Goal: Transaction & Acquisition: Book appointment/travel/reservation

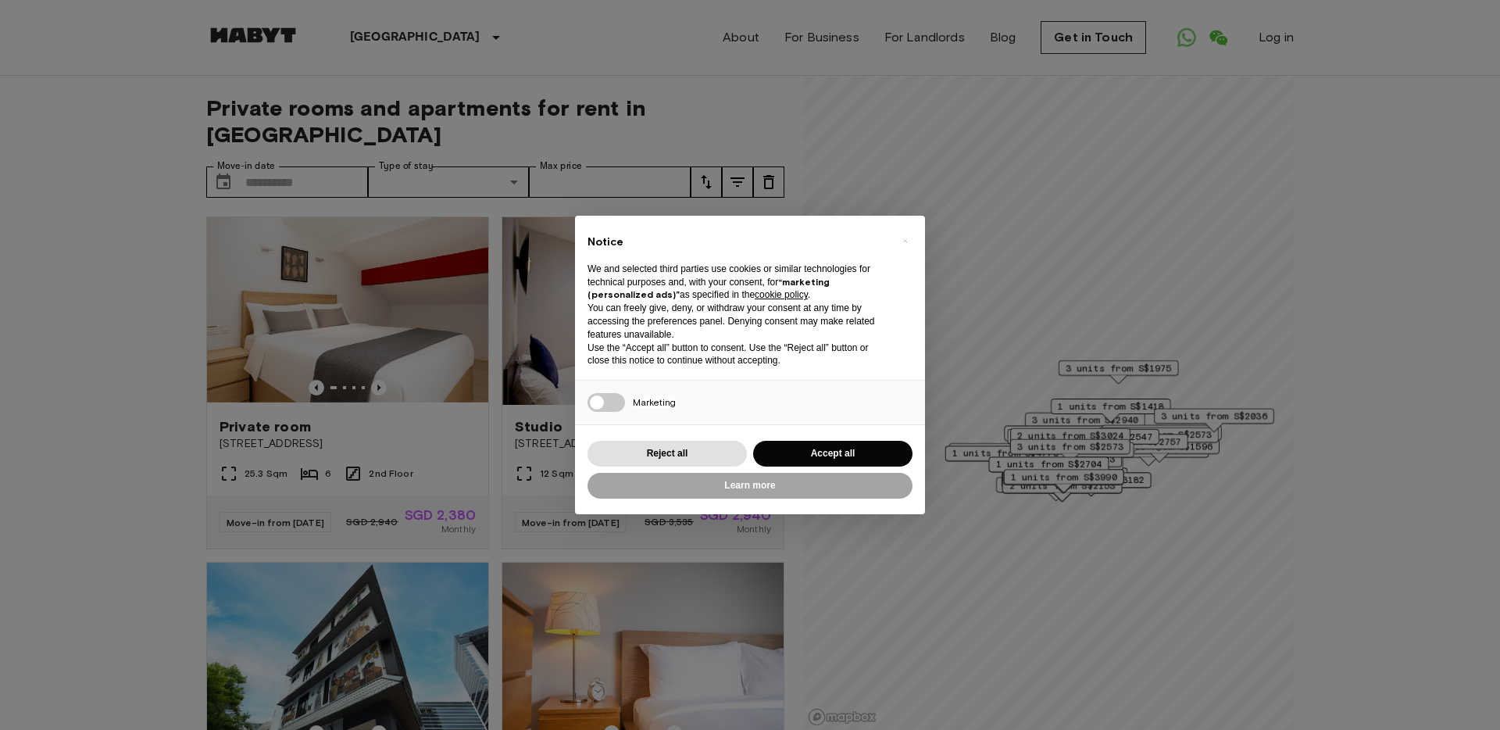
click at [919, 441] on div "× Notice We and selected third parties use cookies or similar technologies for …" at bounding box center [750, 365] width 350 height 298
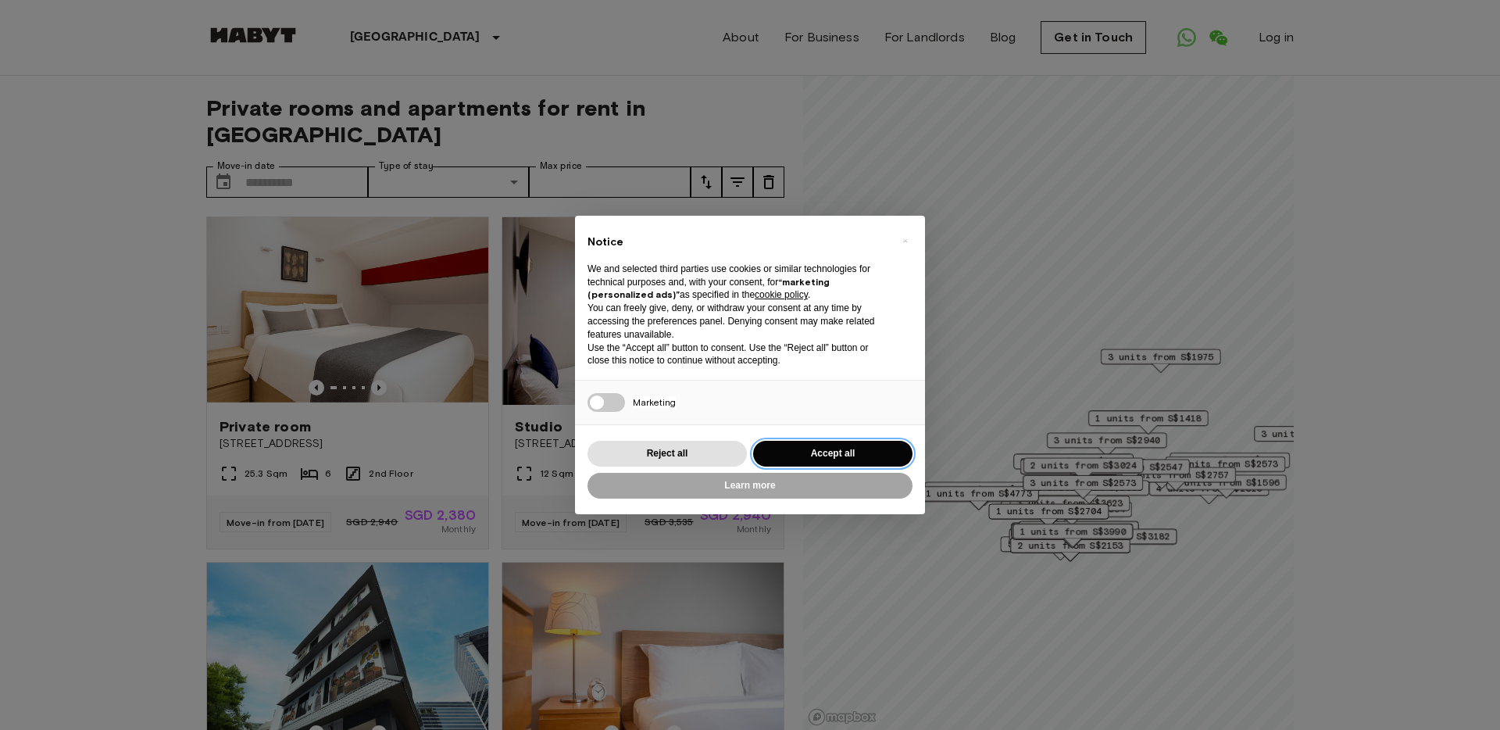
click at [859, 455] on button "Accept all" at bounding box center [832, 454] width 159 height 26
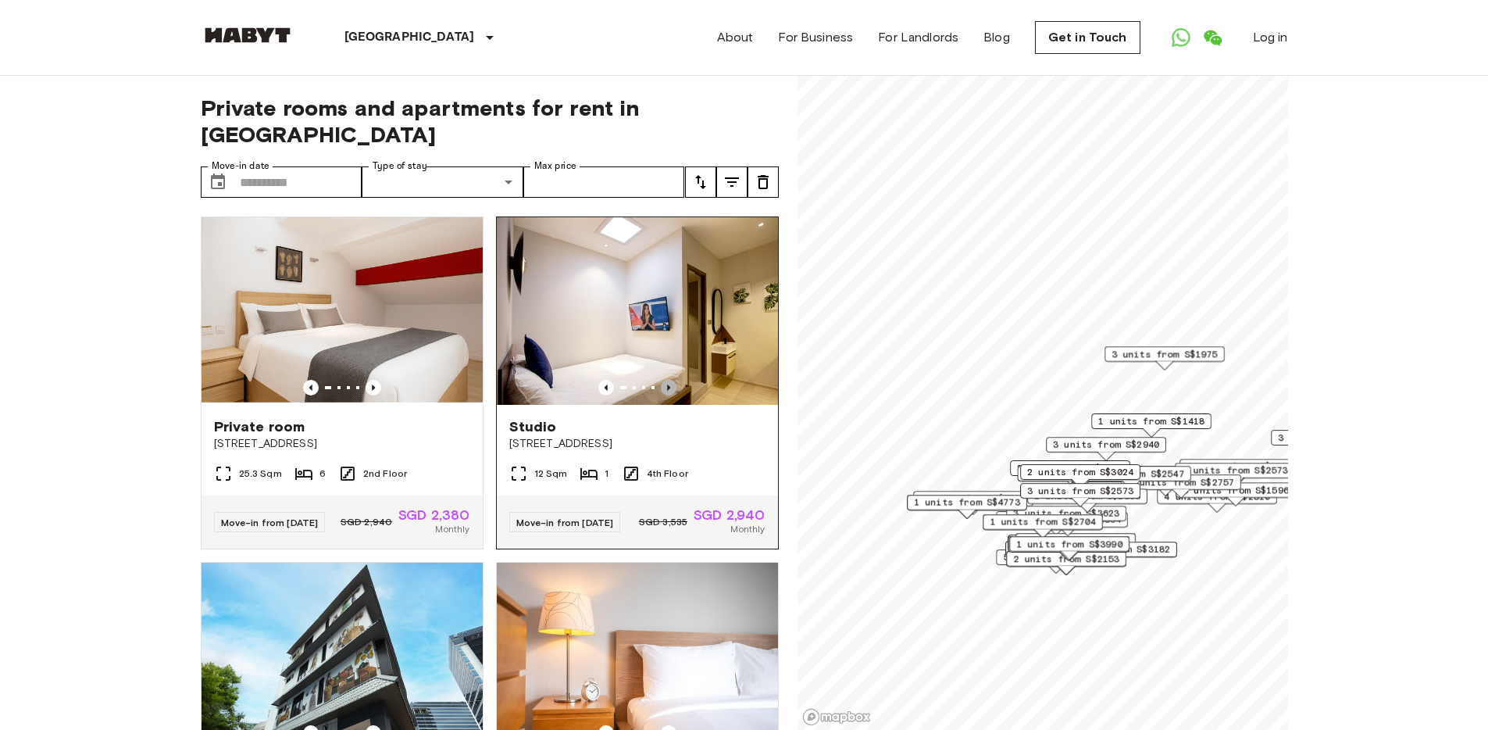
click at [661, 380] on icon "Previous image" at bounding box center [669, 388] width 16 height 16
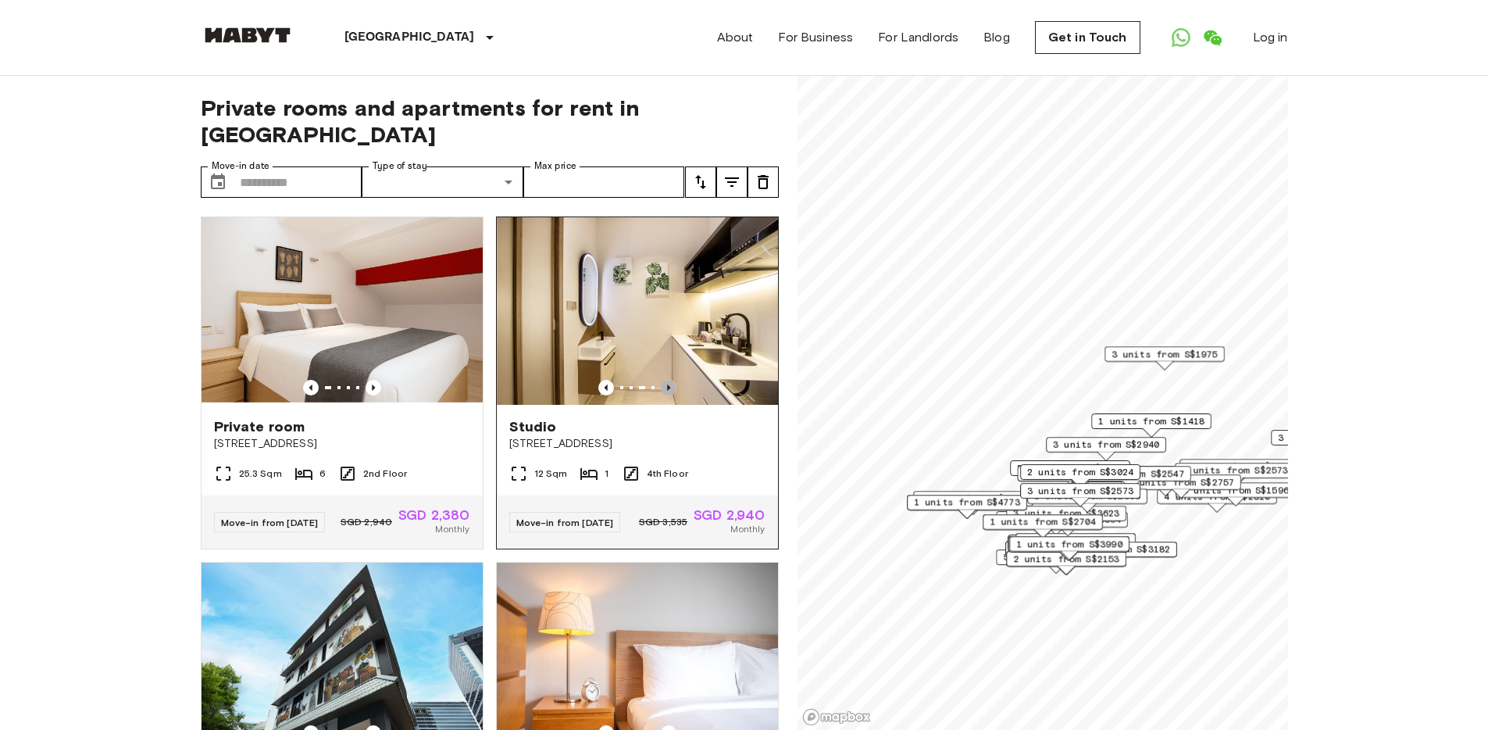
click at [661, 380] on icon "Previous image" at bounding box center [669, 388] width 16 height 16
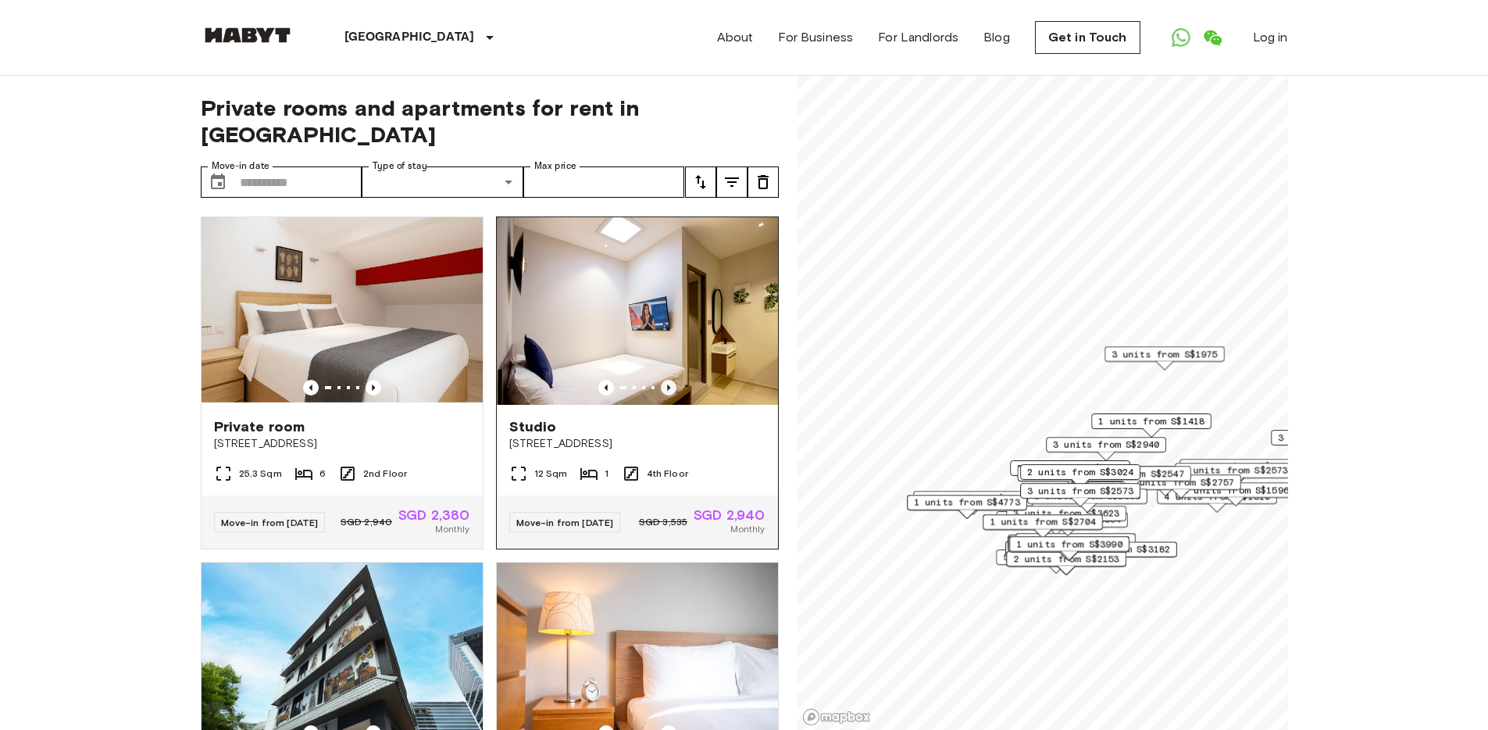
click at [661, 380] on icon "Previous image" at bounding box center [669, 388] width 16 height 16
click at [614, 290] on img at bounding box center [637, 310] width 281 height 187
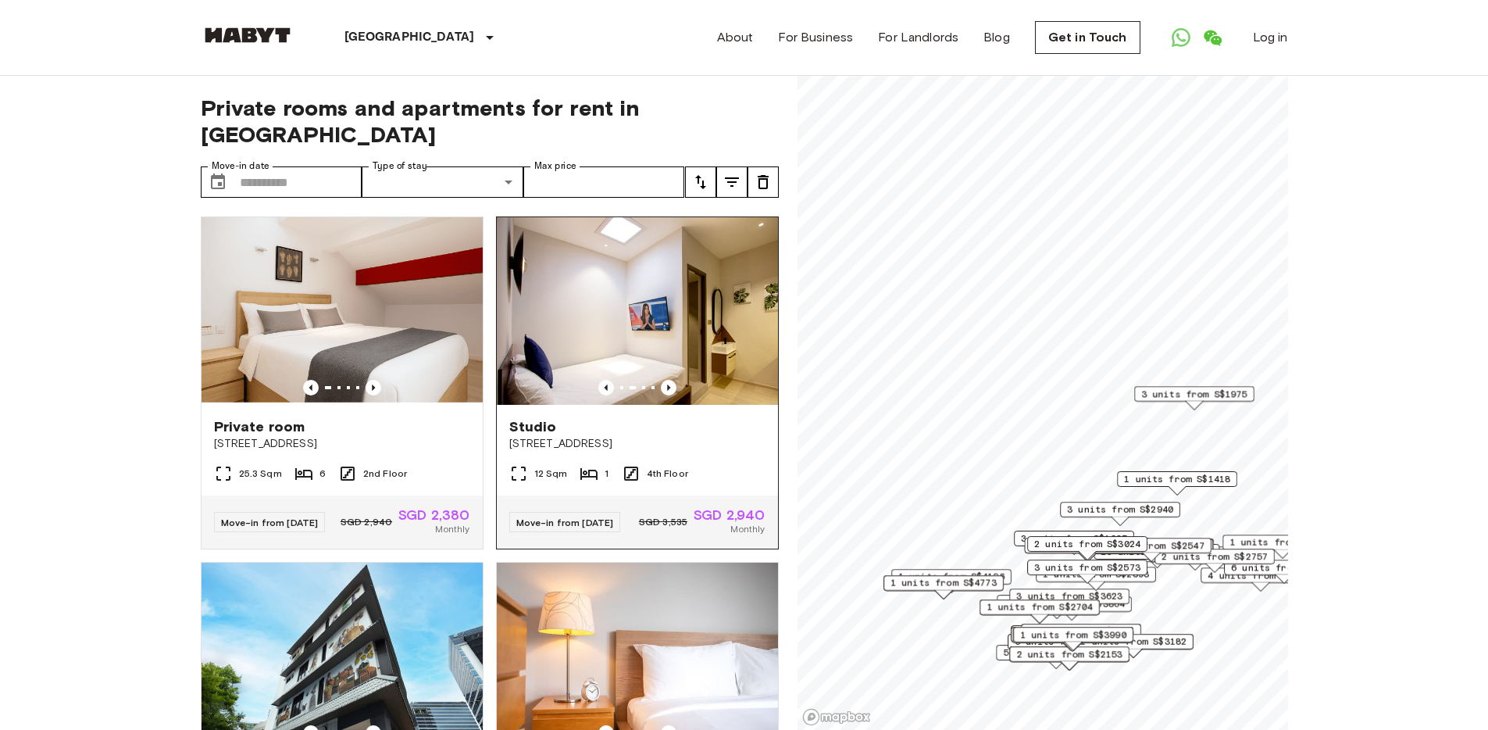
click at [629, 417] on div "Studio" at bounding box center [637, 426] width 256 height 19
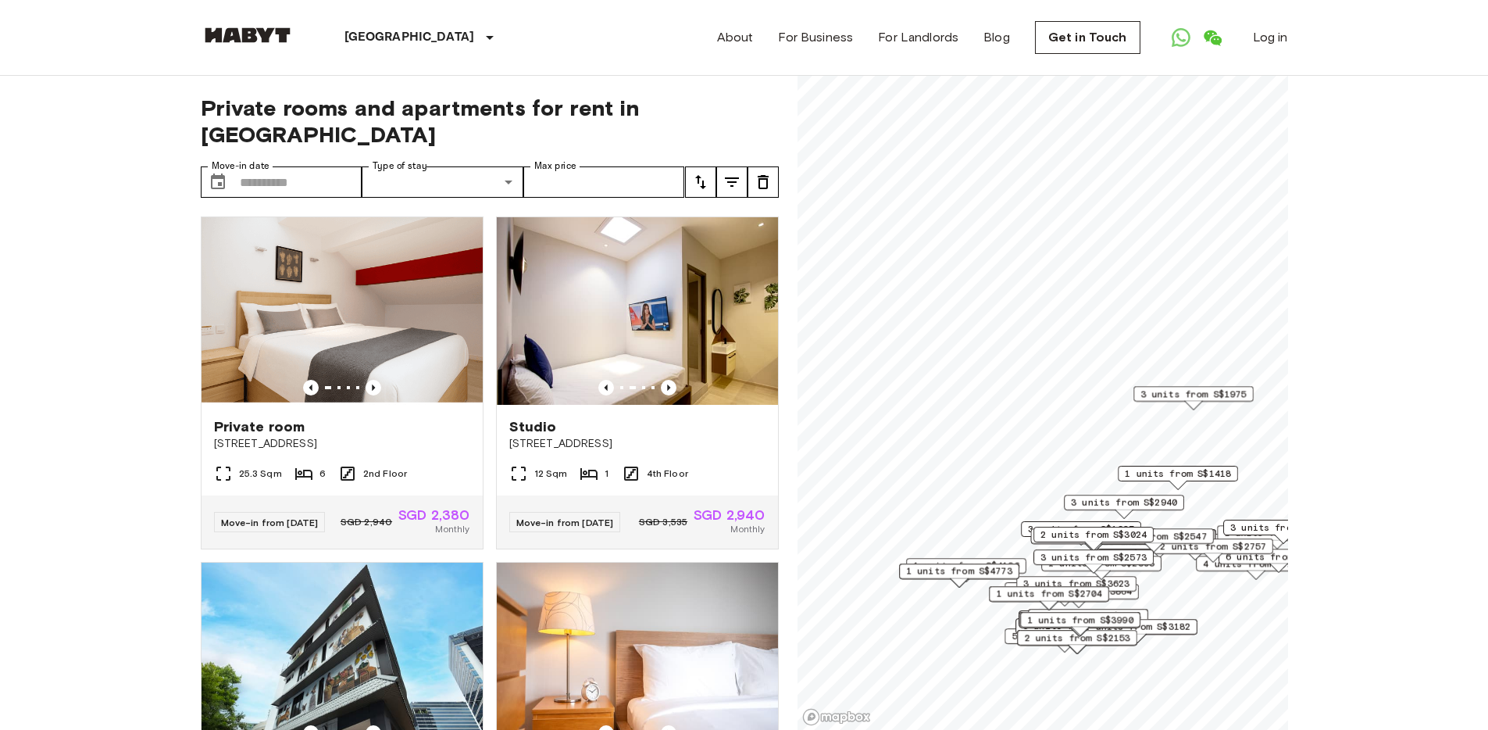
scroll to position [3, 0]
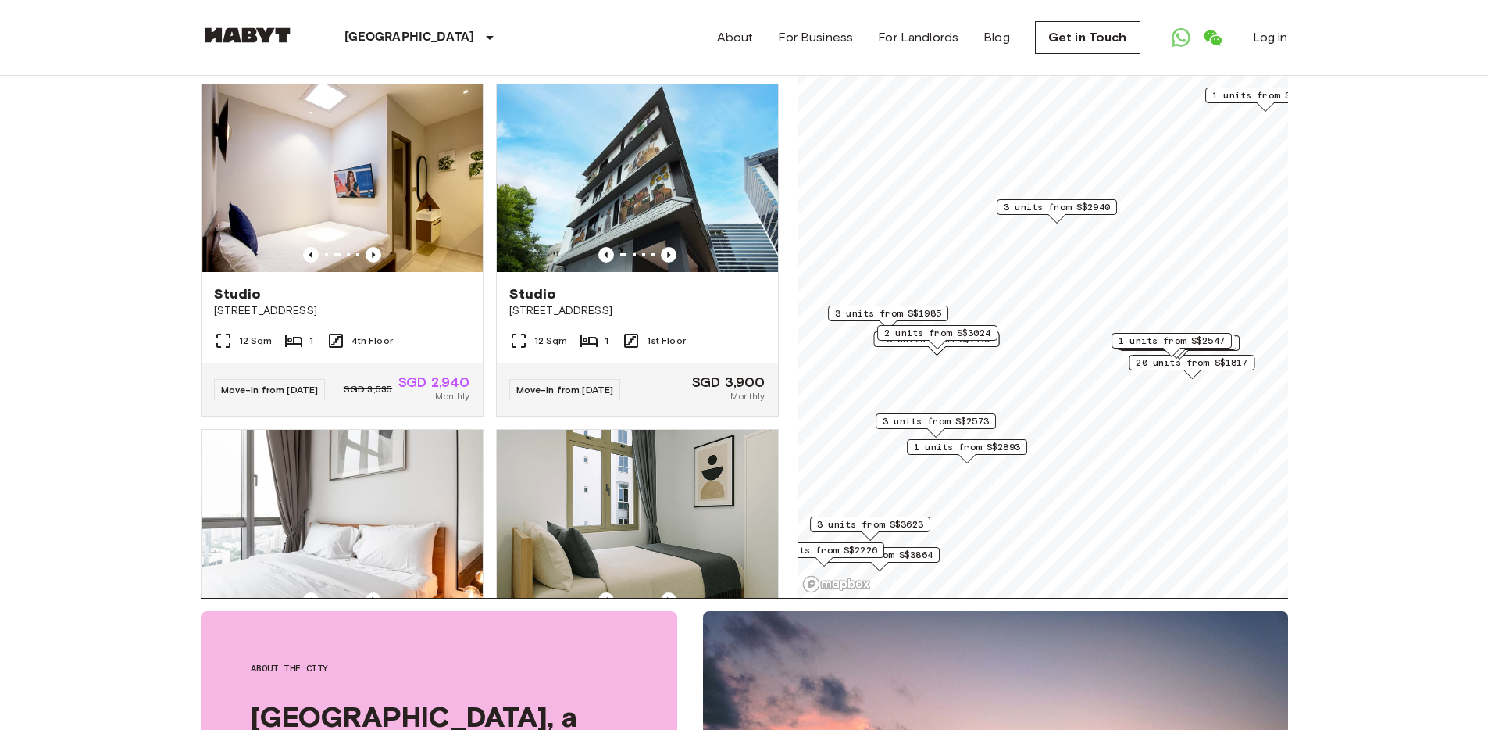
scroll to position [125, 0]
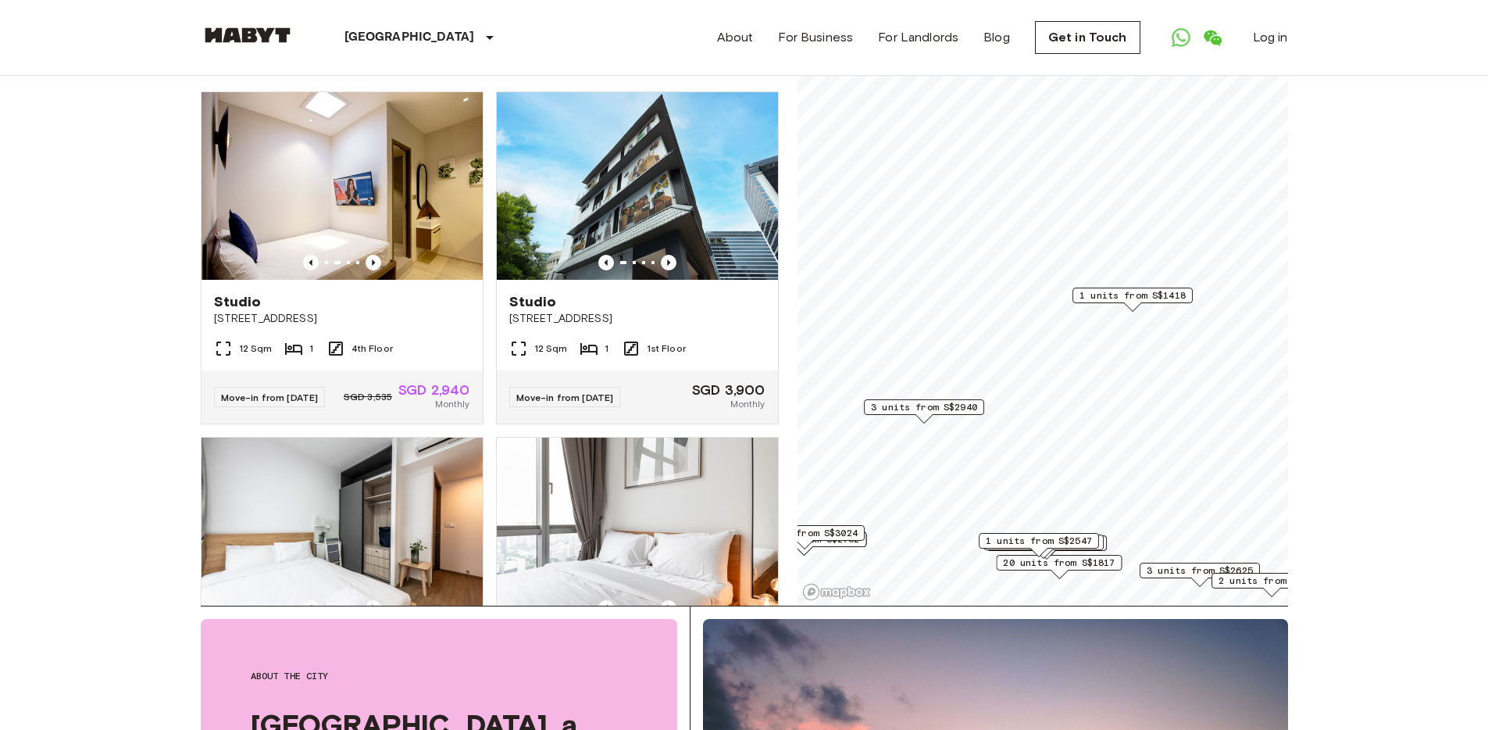
click at [1155, 297] on span "1 units from S$1418" at bounding box center [1132, 295] width 106 height 14
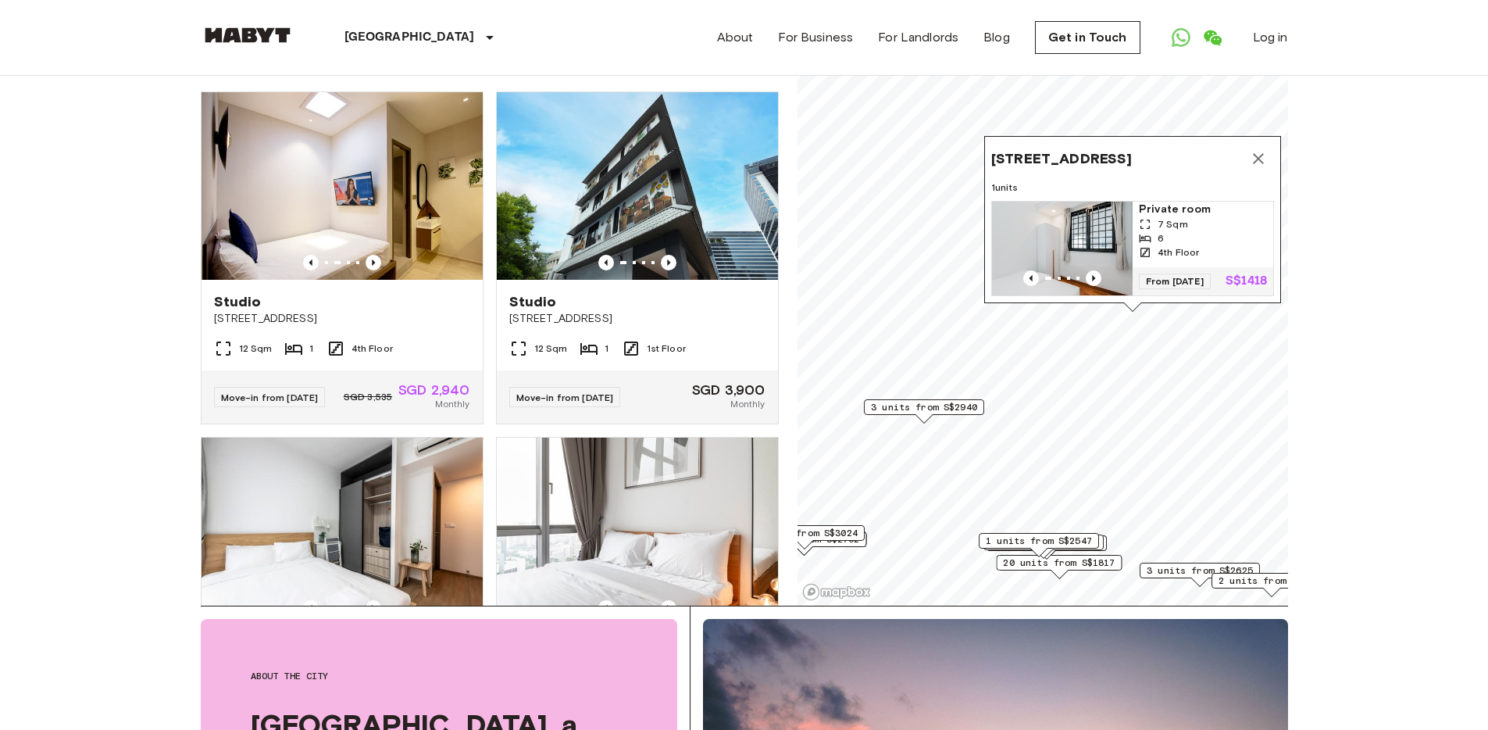
click at [1190, 273] on span "From 12 Dec 25" at bounding box center [1175, 281] width 72 height 16
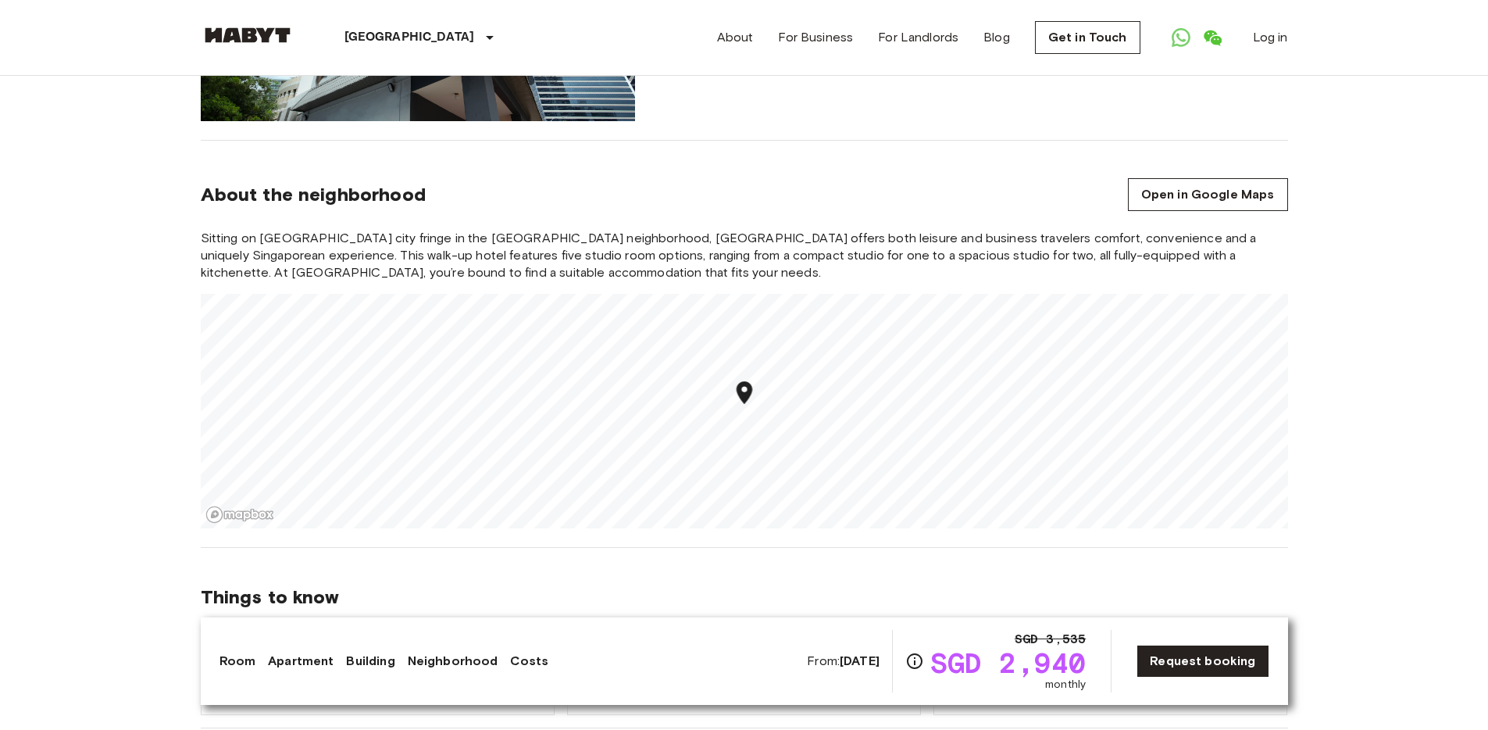
scroll to position [1216, 0]
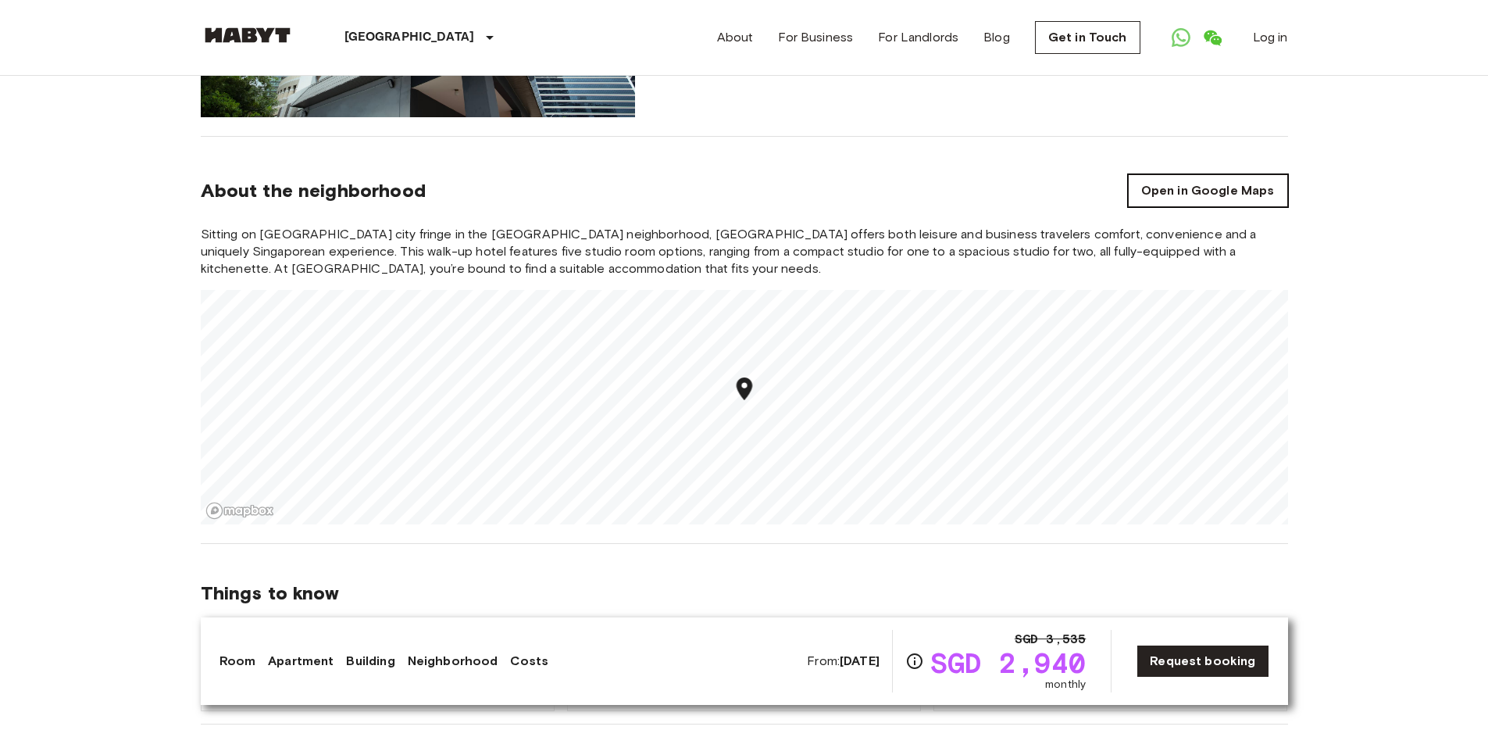
click at [1169, 191] on link "Open in Google Maps" at bounding box center [1208, 190] width 160 height 33
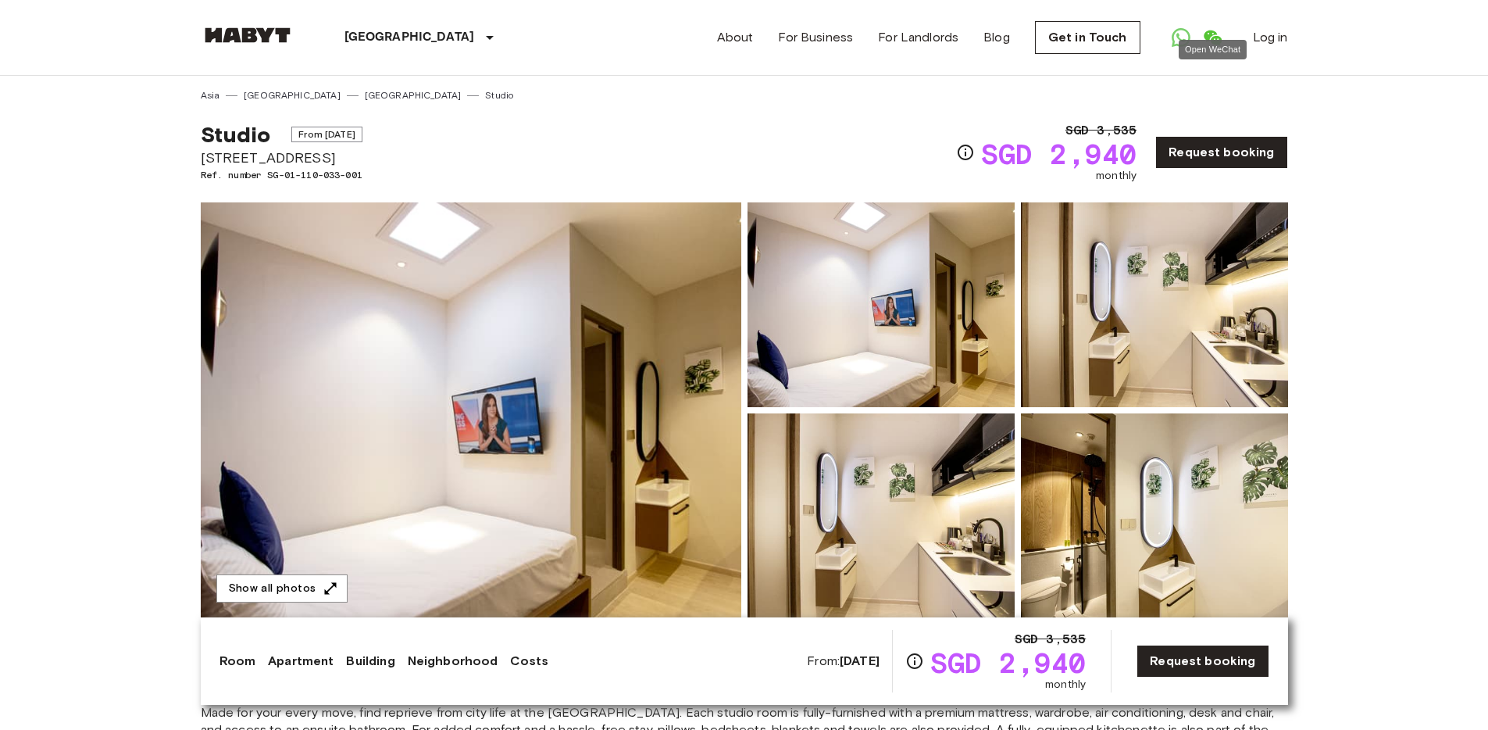
click at [1213, 29] on icon "Open WeChat" at bounding box center [1212, 37] width 19 height 19
click at [1174, 37] on icon "Open WhatsApp" at bounding box center [1181, 37] width 19 height 19
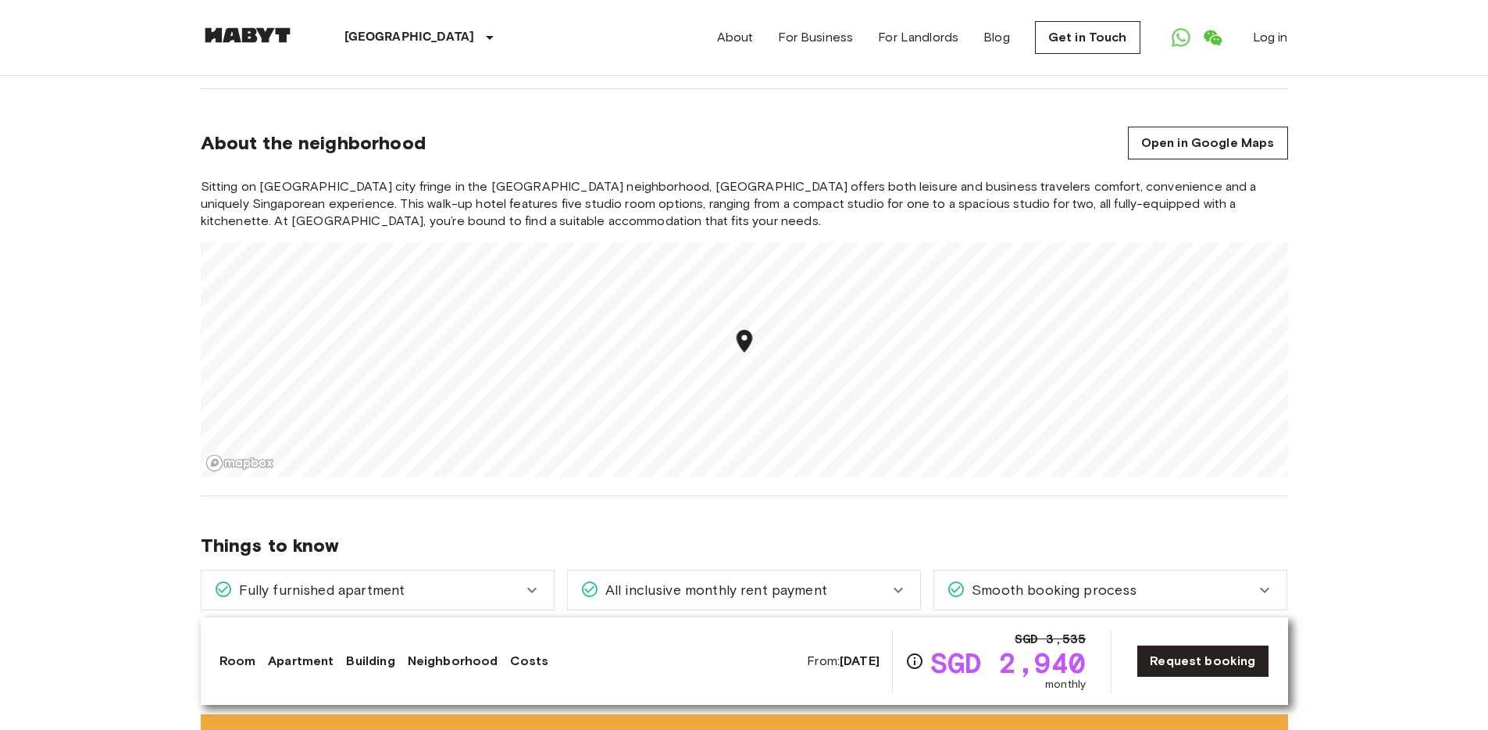
scroll to position [1361, 0]
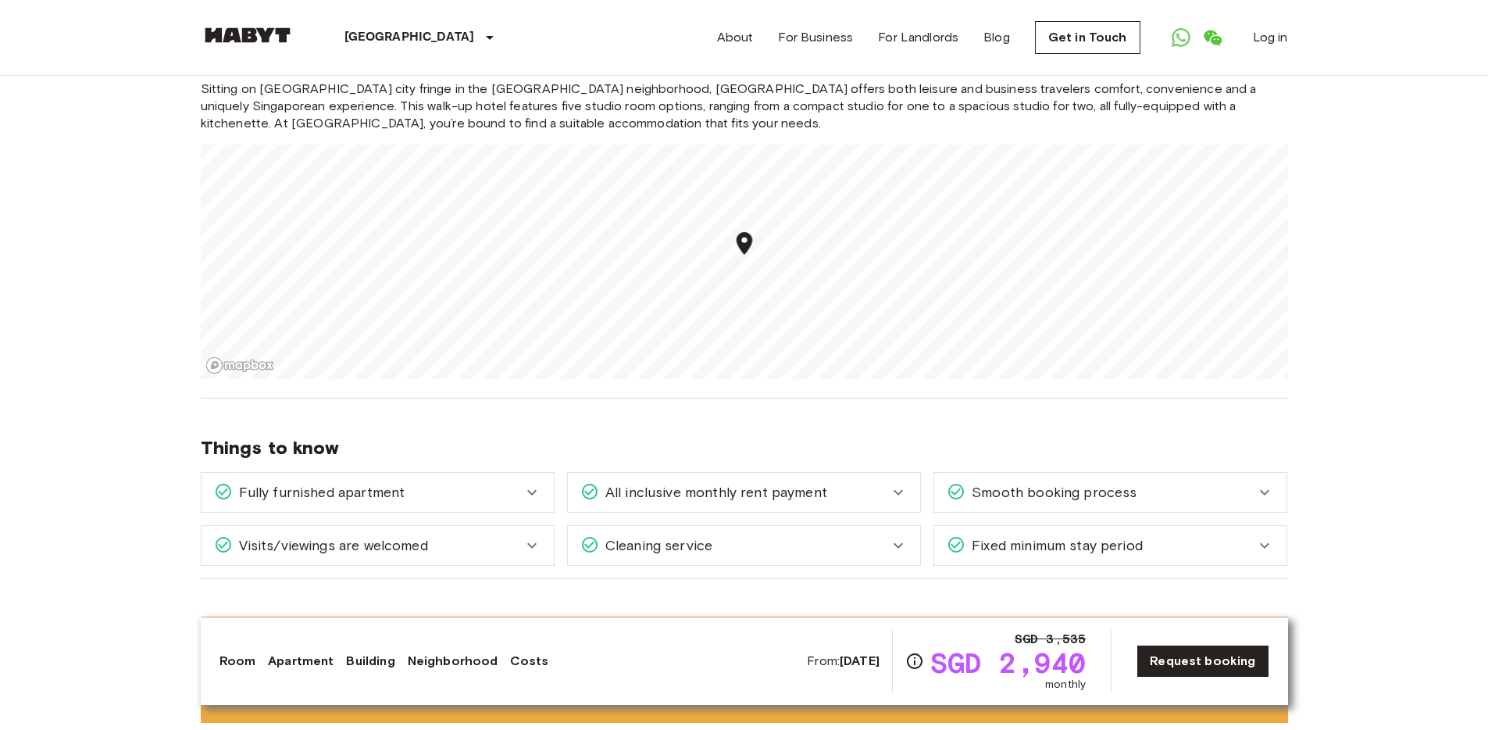
click at [744, 242] on icon "Map marker" at bounding box center [743, 243] width 27 height 27
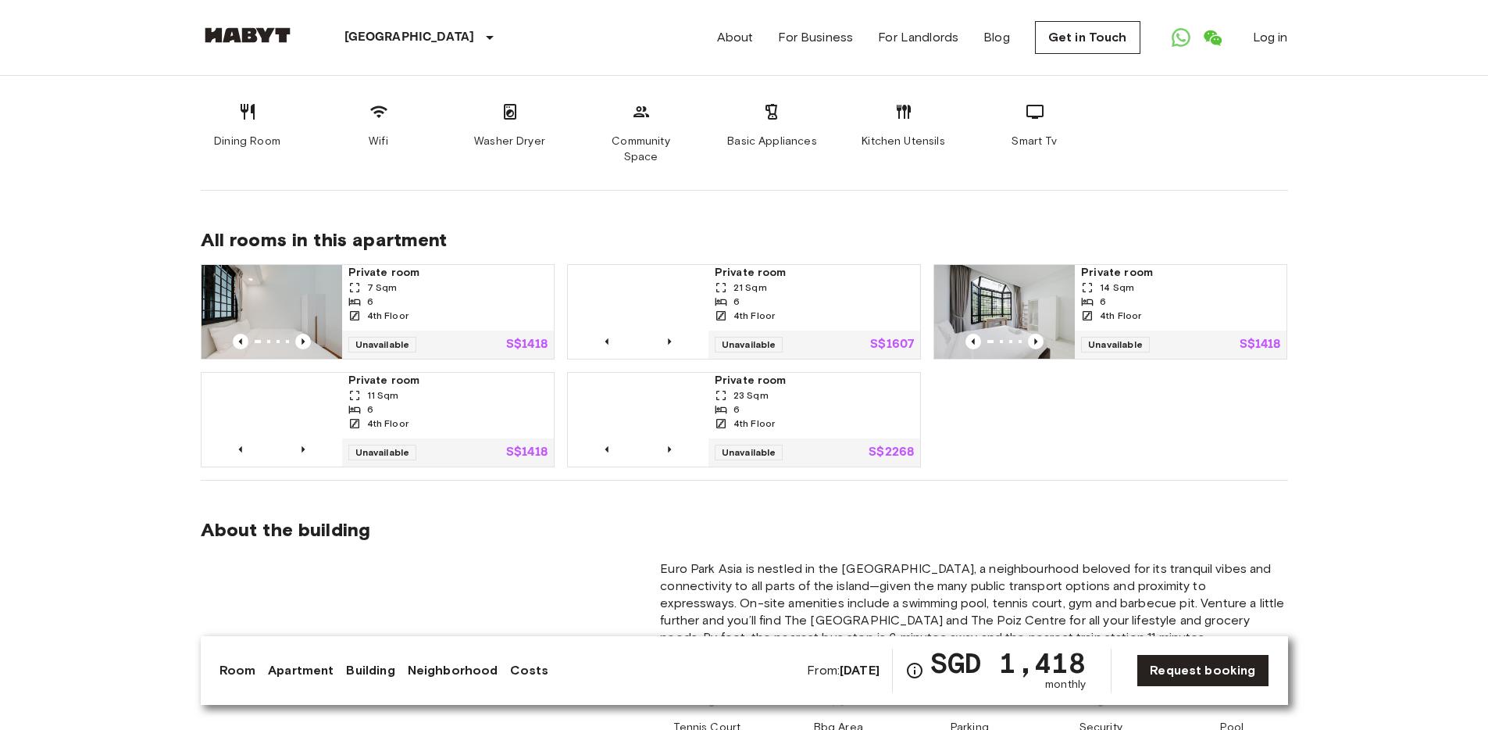
scroll to position [972, 0]
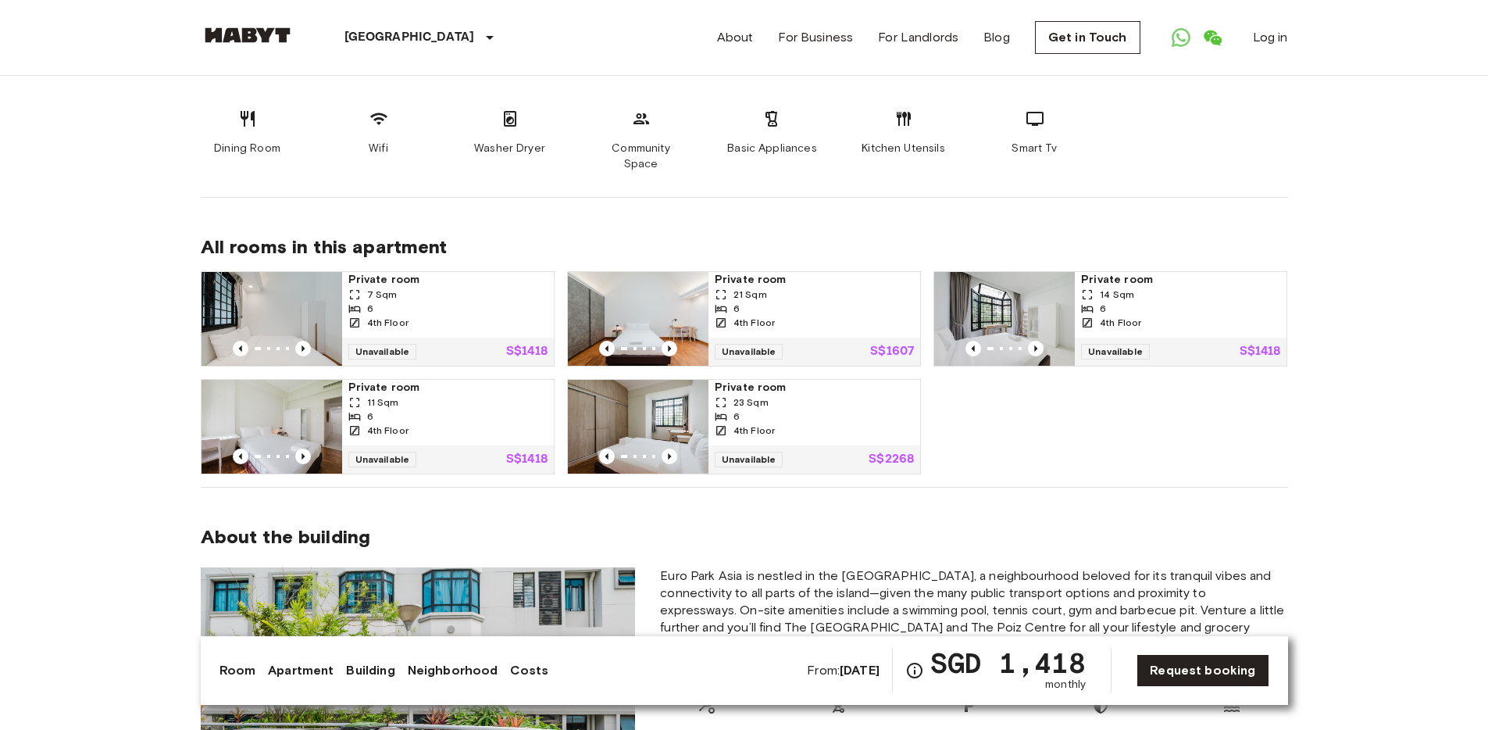
click at [431, 287] on div "7 Sqm" at bounding box center [447, 294] width 199 height 14
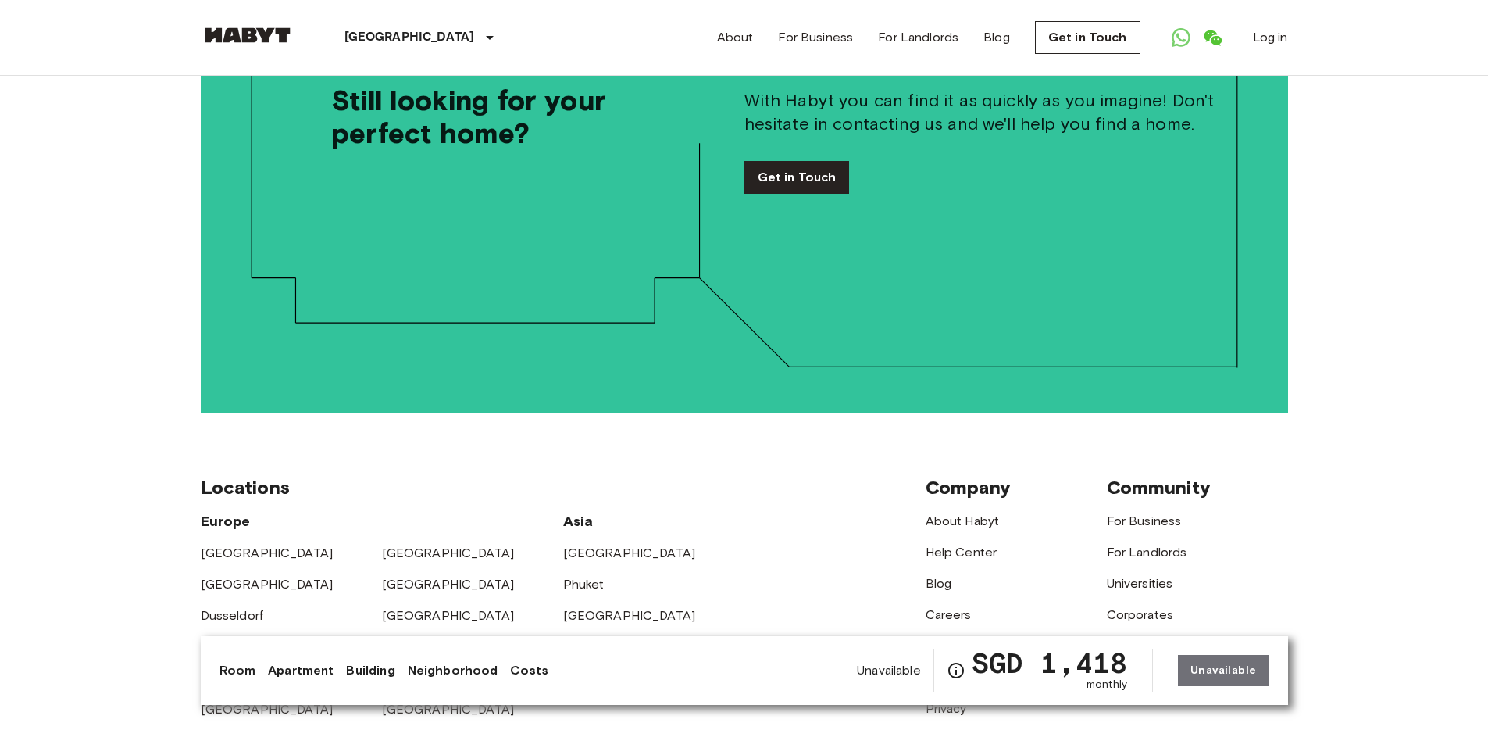
scroll to position [4145, 0]
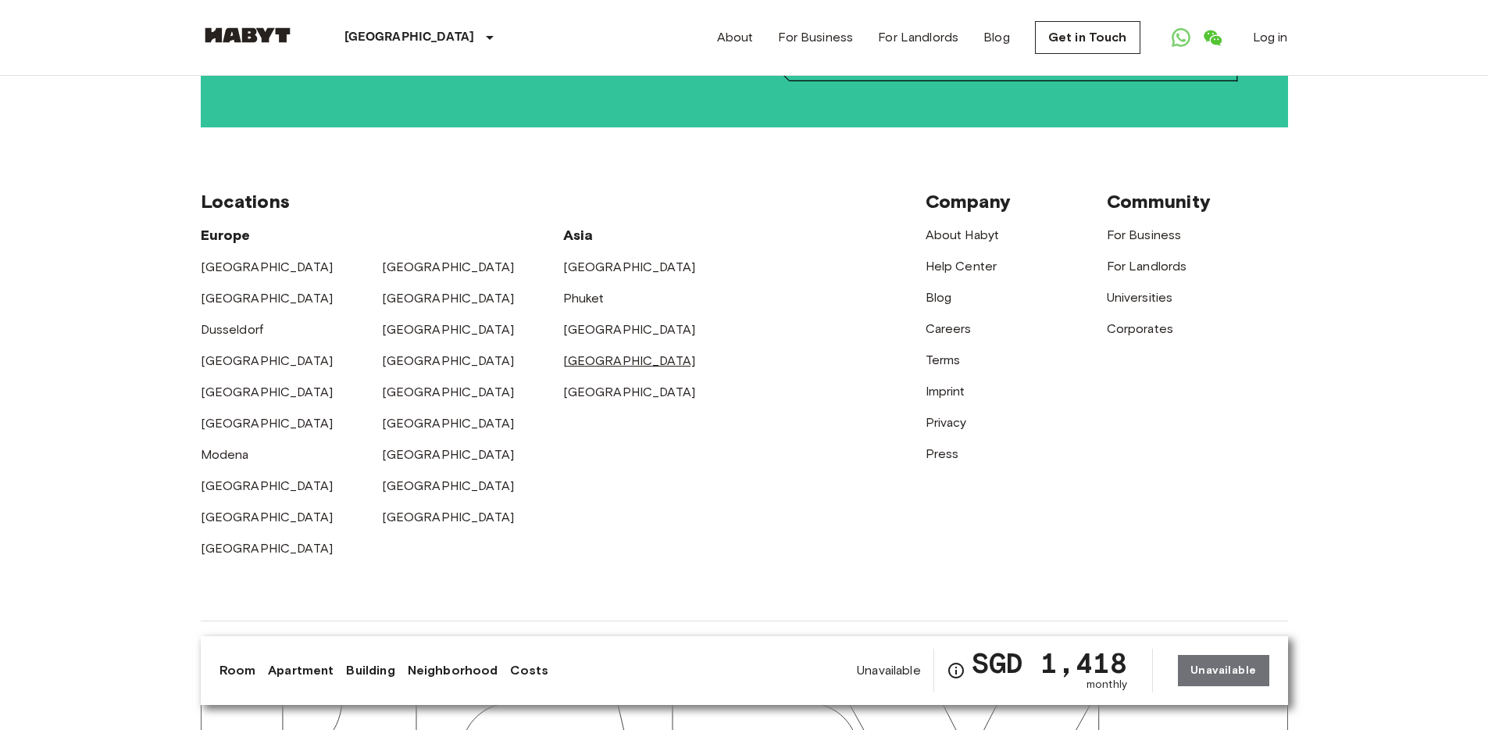
click at [589, 353] on link "[GEOGRAPHIC_DATA]" at bounding box center [629, 360] width 133 height 15
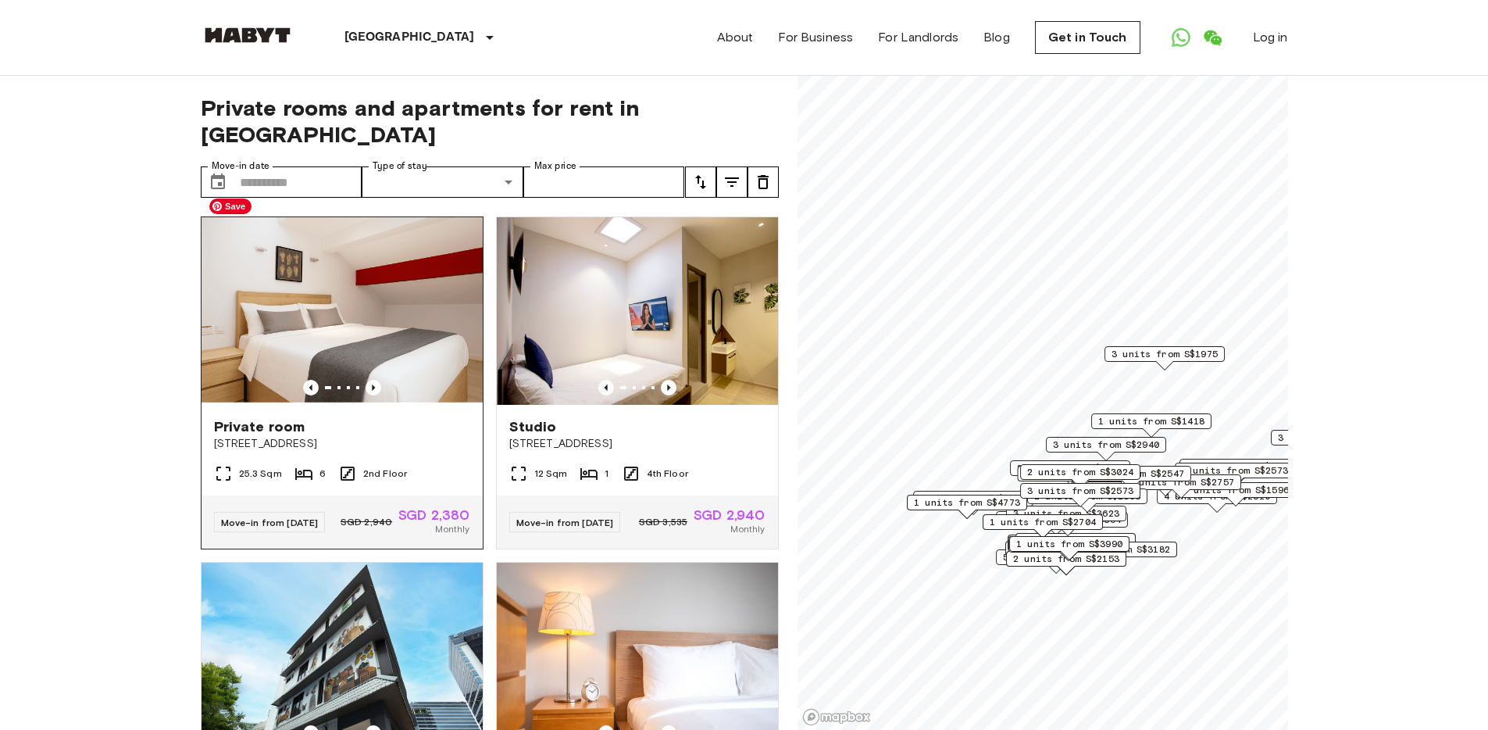
click at [281, 246] on img at bounding box center [342, 310] width 281 height 187
click at [637, 296] on img at bounding box center [637, 310] width 281 height 187
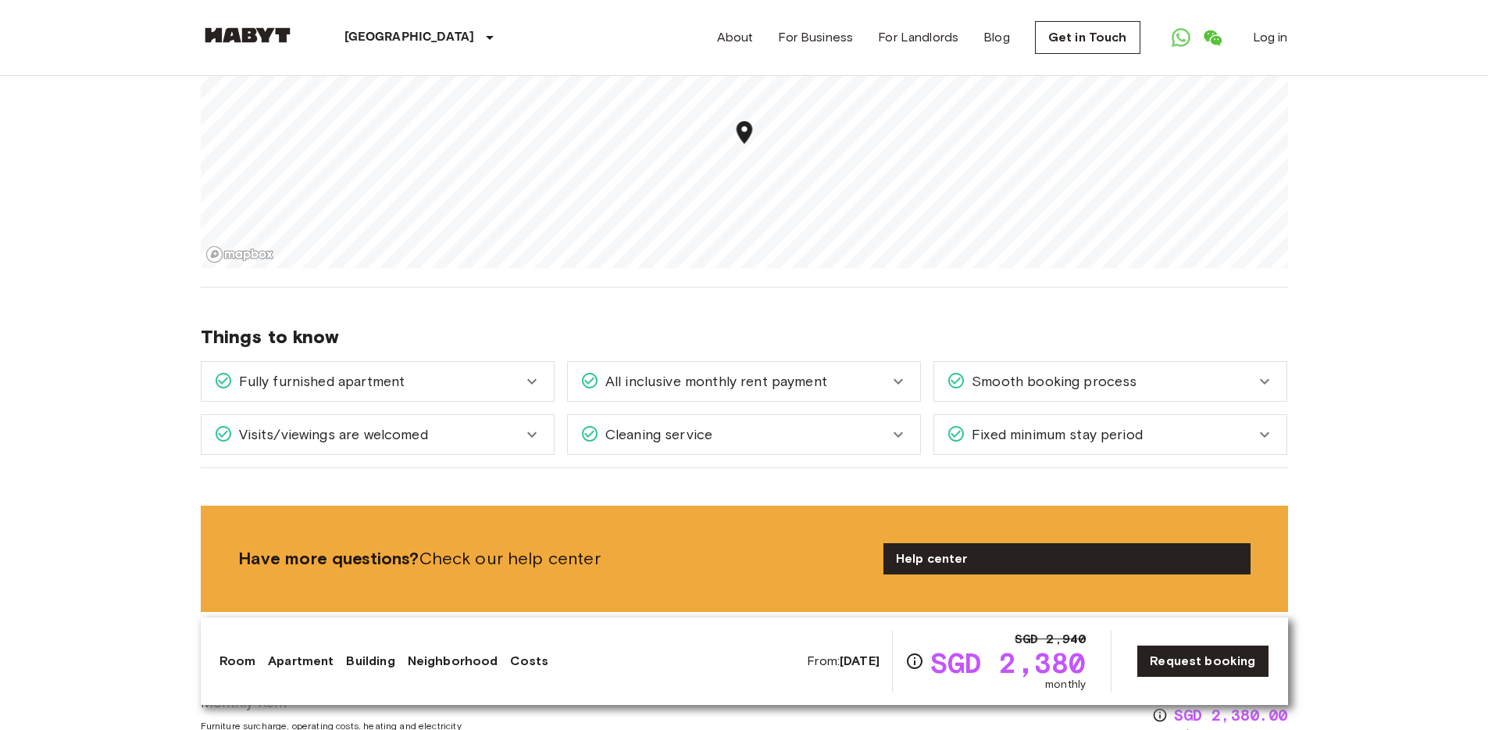
scroll to position [1449, 0]
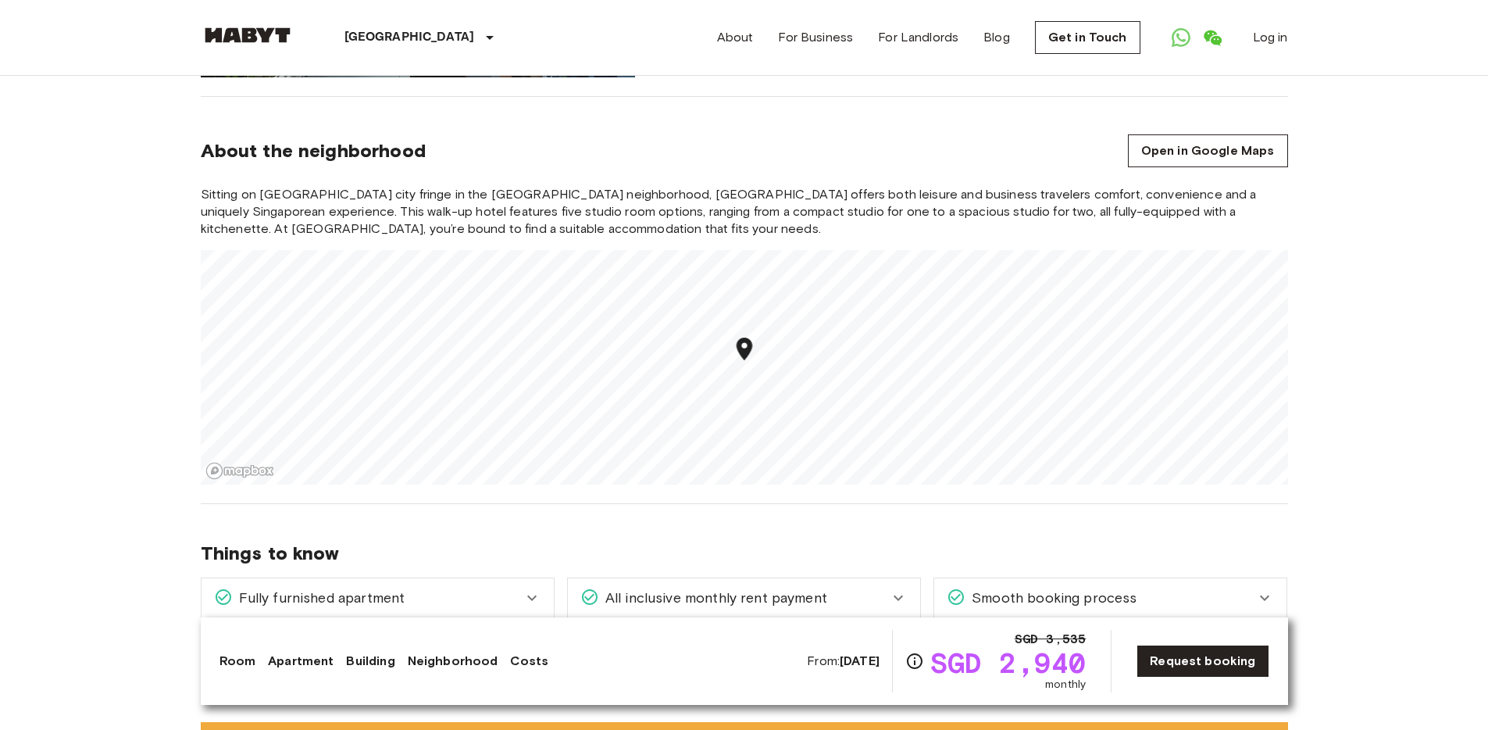
scroll to position [1257, 0]
